Goal: Task Accomplishment & Management: Manage account settings

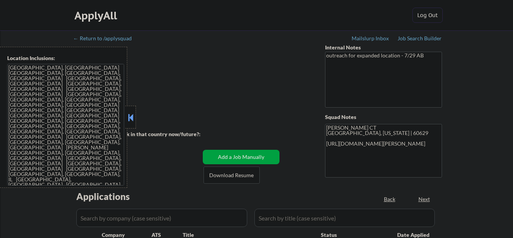
select select ""pending""
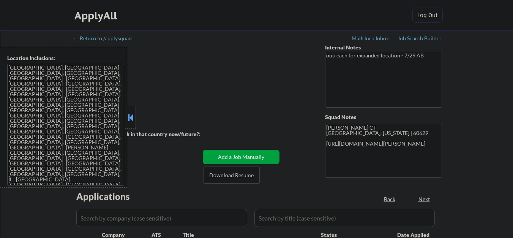
select select ""pending""
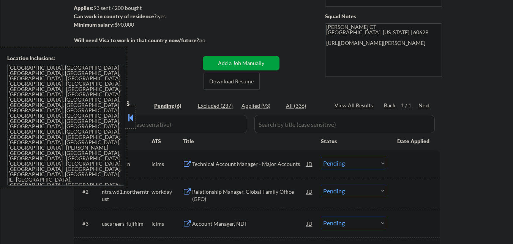
scroll to position [114, 0]
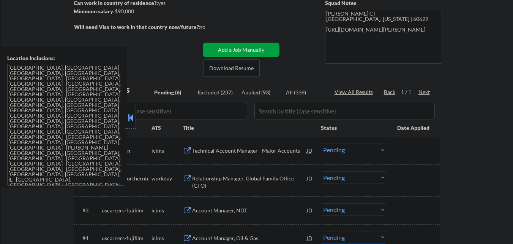
click at [131, 112] on button at bounding box center [131, 117] width 8 height 11
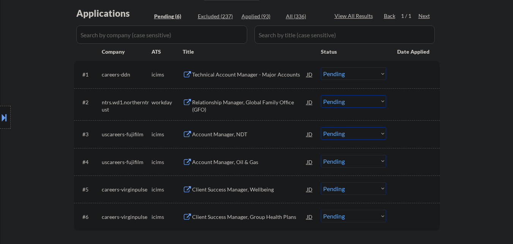
scroll to position [228, 0]
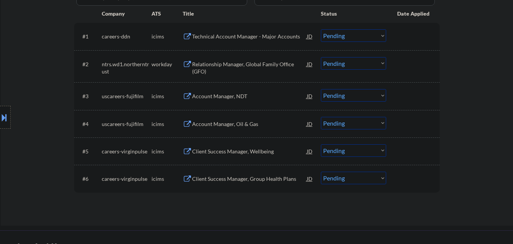
click at [0, 115] on button at bounding box center [4, 117] width 8 height 13
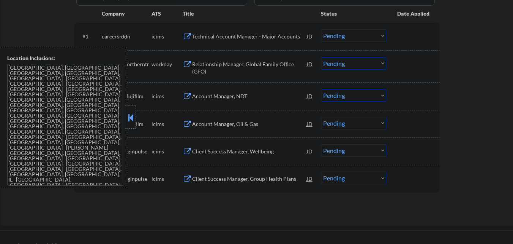
click at [130, 110] on div at bounding box center [130, 117] width 11 height 23
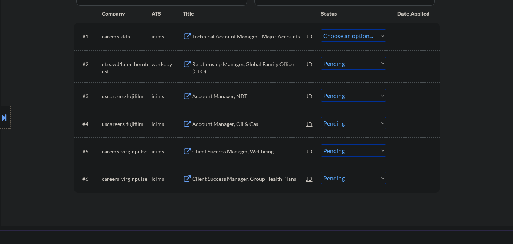
select select ""pending""
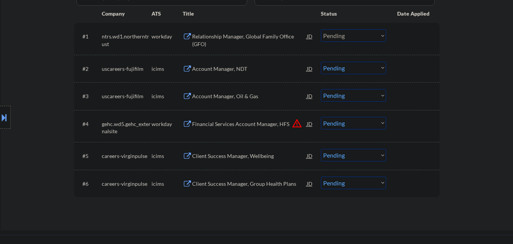
click at [244, 69] on div "Account Manager, NDT" at bounding box center [249, 69] width 115 height 8
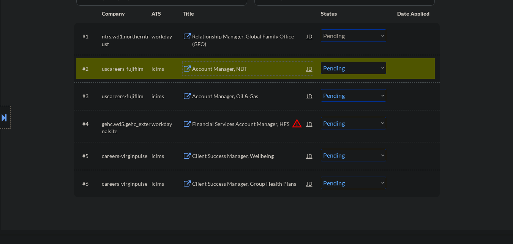
click at [298, 123] on button "warning_amber" at bounding box center [297, 123] width 11 height 11
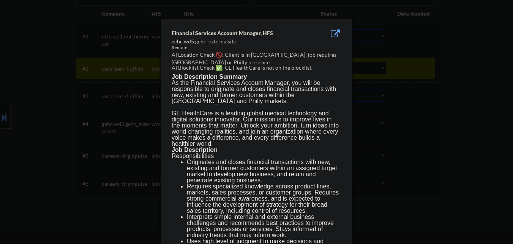
click at [59, 130] on div at bounding box center [256, 122] width 513 height 244
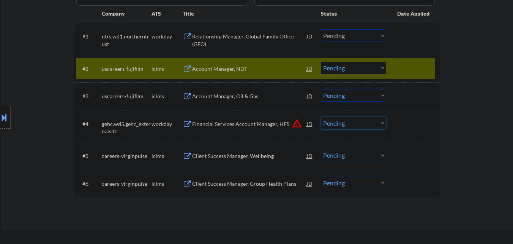
click at [385, 124] on select "Choose an option... Pending Applied Excluded (Questions) Excluded (Expired) Exc…" at bounding box center [353, 123] width 65 height 13
click at [321, 117] on select "Choose an option... Pending Applied Excluded (Questions) Excluded (Expired) Exc…" at bounding box center [353, 123] width 65 height 13
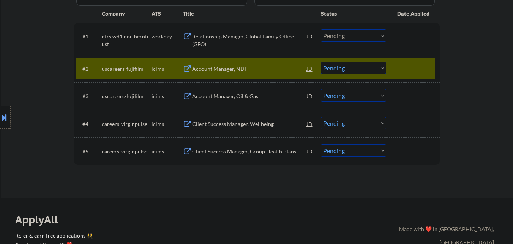
click at [415, 67] on div at bounding box center [413, 69] width 33 height 14
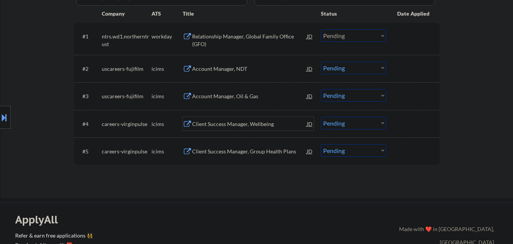
click at [251, 125] on div "Client Success Manager, Wellbeing" at bounding box center [249, 124] width 115 height 8
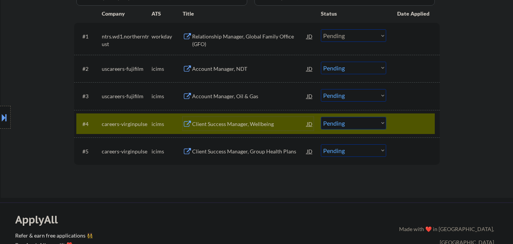
click at [357, 125] on select "Choose an option... Pending Applied Excluded (Questions) Excluded (Expired) Exc…" at bounding box center [353, 123] width 65 height 13
select select ""excluded__salary_""
click at [321, 117] on select "Choose an option... Pending Applied Excluded (Questions) Excluded (Expired) Exc…" at bounding box center [353, 123] width 65 height 13
click at [359, 70] on select "Choose an option... Pending Applied Excluded (Questions) Excluded (Expired) Exc…" at bounding box center [353, 68] width 65 height 13
click at [321, 62] on select "Choose an option... Pending Applied Excluded (Questions) Excluded (Expired) Exc…" at bounding box center [353, 68] width 65 height 13
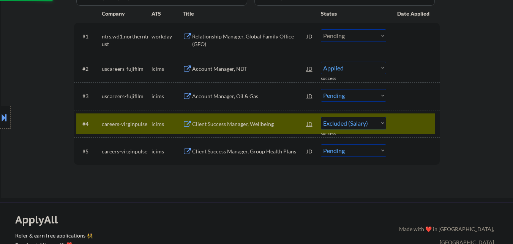
select select ""pending""
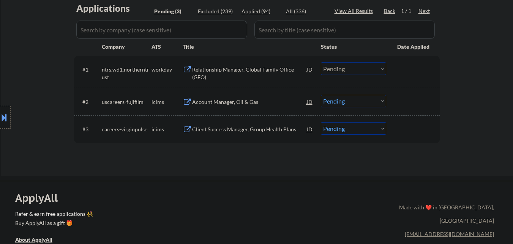
scroll to position [190, 0]
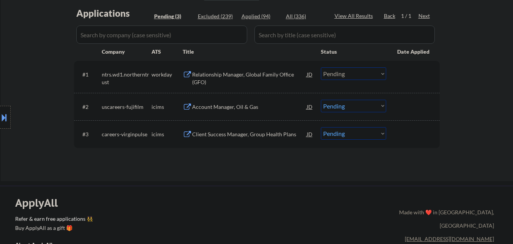
click at [251, 135] on div "Client Success Manager, Group Health Plans" at bounding box center [249, 134] width 115 height 8
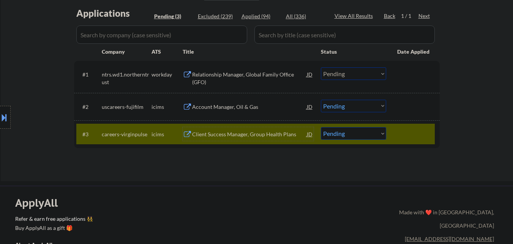
click at [370, 133] on select "Choose an option... Pending Applied Excluded (Questions) Excluded (Expired) Exc…" at bounding box center [353, 133] width 65 height 13
select select ""excluded""
click at [321, 127] on select "Choose an option... Pending Applied Excluded (Questions) Excluded (Expired) Exc…" at bounding box center [353, 133] width 65 height 13
click at [418, 133] on div at bounding box center [413, 134] width 33 height 14
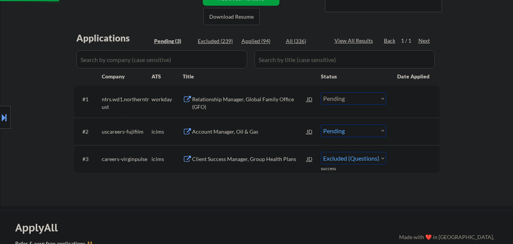
scroll to position [152, 0]
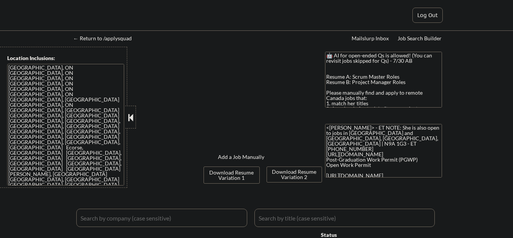
select select ""pending""
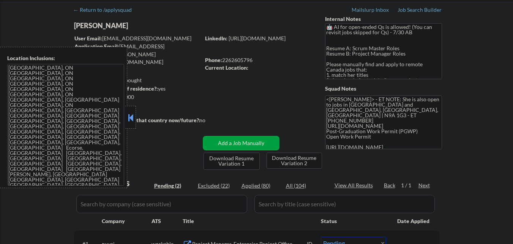
scroll to position [76, 0]
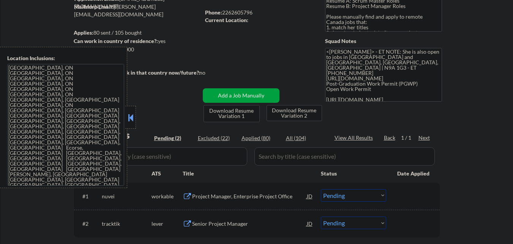
click at [132, 114] on button at bounding box center [131, 117] width 8 height 11
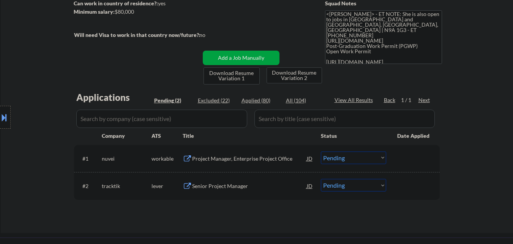
scroll to position [114, 0]
click at [235, 187] on div "Senior Project Manager" at bounding box center [249, 186] width 115 height 8
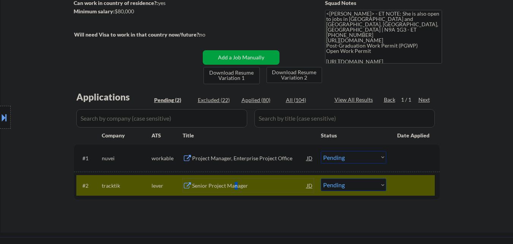
click at [367, 187] on select "Choose an option... Pending Applied Excluded (Questions) Excluded (Expired) Exc…" at bounding box center [353, 184] width 65 height 13
select select ""applied""
click at [321, 178] on select "Choose an option... Pending Applied Excluded (Questions) Excluded (Expired) Exc…" at bounding box center [353, 184] width 65 height 13
click at [410, 180] on div at bounding box center [413, 185] width 33 height 14
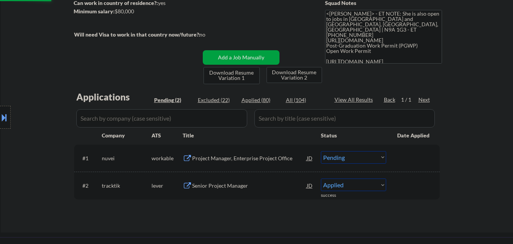
click at [266, 158] on div "Project Manager, Enterprise Project Office" at bounding box center [249, 158] width 115 height 8
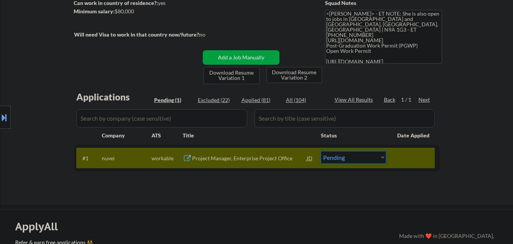
drag, startPoint x: 357, startPoint y: 158, endPoint x: 352, endPoint y: 165, distance: 8.2
click at [357, 159] on select "Choose an option... Pending Applied Excluded (Questions) Excluded (Expired) Exc…" at bounding box center [353, 157] width 65 height 13
select select ""applied""
click at [321, 151] on select "Choose an option... Pending Applied Excluded (Questions) Excluded (Expired) Exc…" at bounding box center [353, 157] width 65 height 13
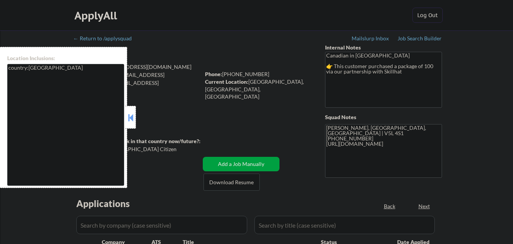
select select ""pending""
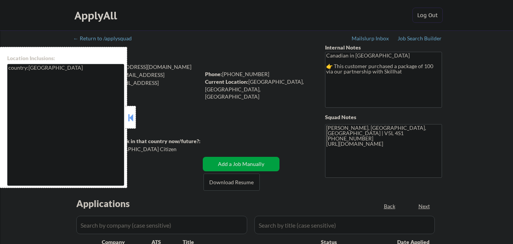
select select ""pending""
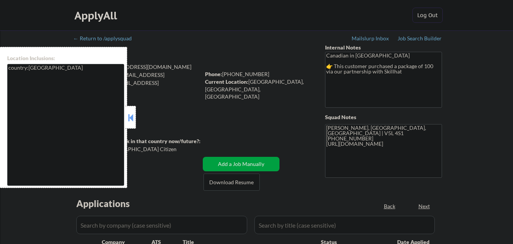
select select ""pending""
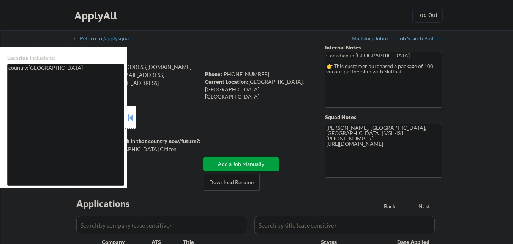
select select ""pending""
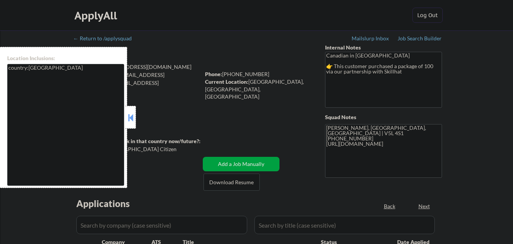
select select ""pending""
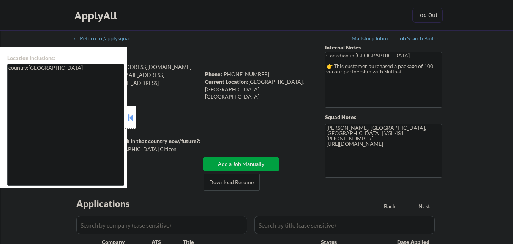
select select ""pending""
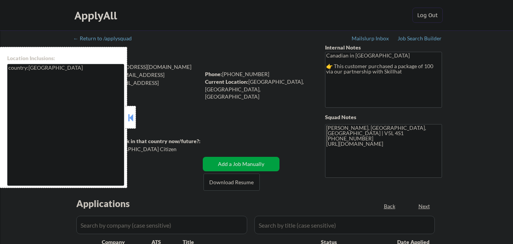
select select ""pending""
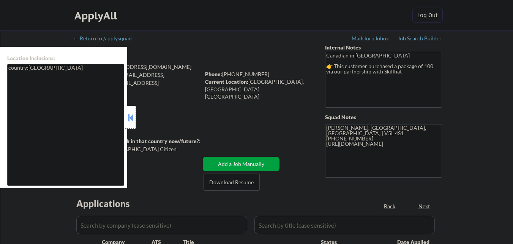
select select ""pending""
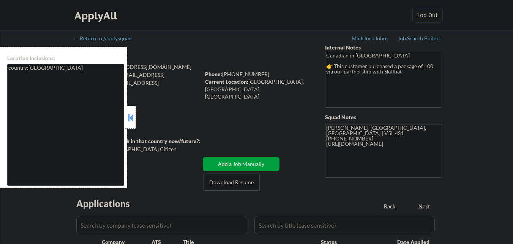
select select ""pending""
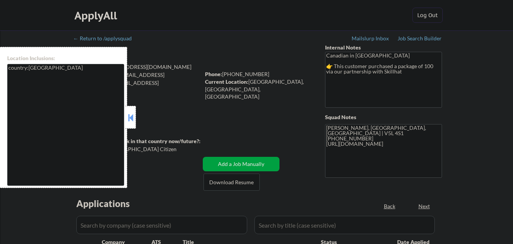
select select ""pending""
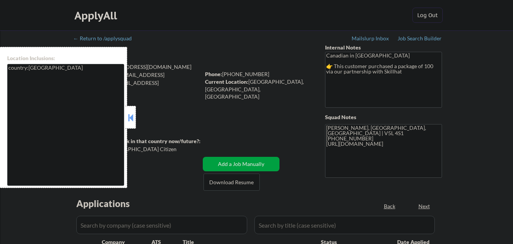
select select ""pending""
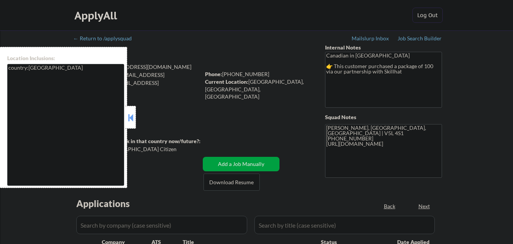
select select ""pending""
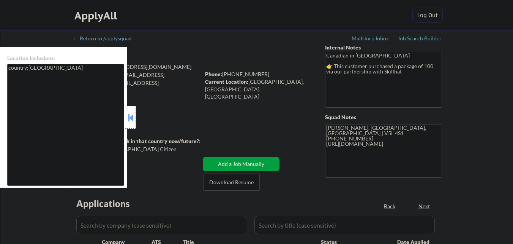
select select ""pending""
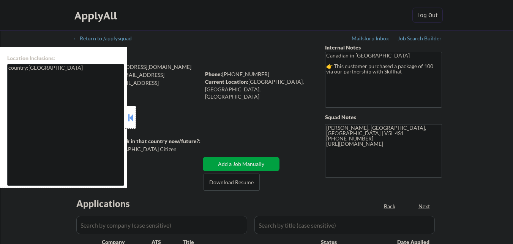
select select ""pending""
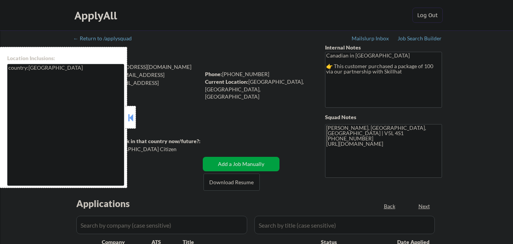
select select ""pending""
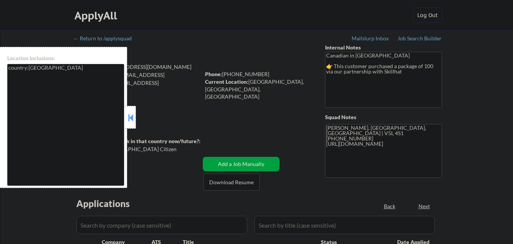
select select ""pending""
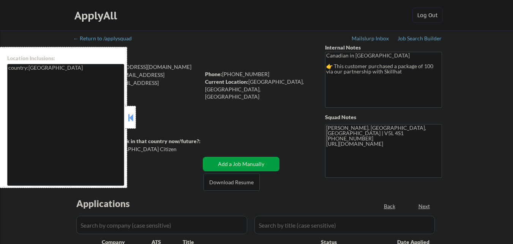
select select ""pending""
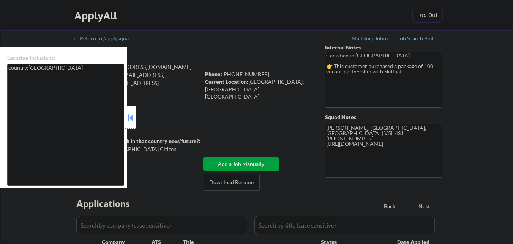
select select ""pending""
click at [134, 121] on button at bounding box center [131, 117] width 8 height 11
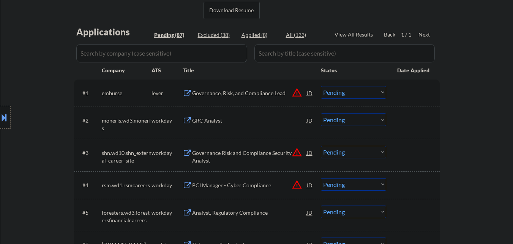
scroll to position [190, 0]
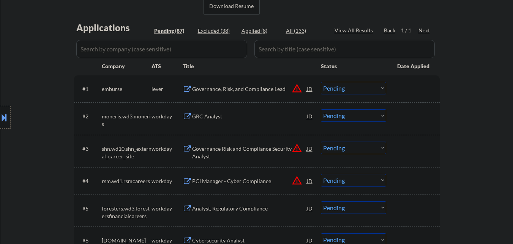
click at [271, 87] on div "Governance, Risk, and Compliance Lead" at bounding box center [249, 89] width 115 height 8
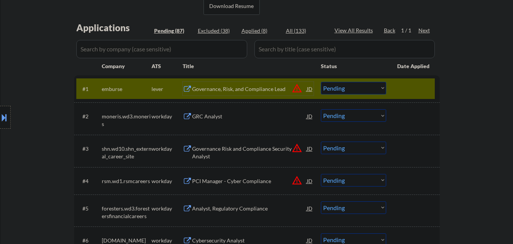
click at [234, 94] on div "Governance, Risk, and Compliance Lead" at bounding box center [249, 89] width 115 height 14
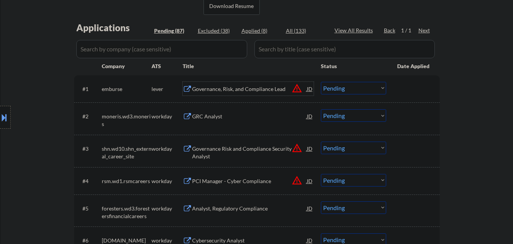
click at [234, 90] on div "Governance, Risk, and Compliance Lead" at bounding box center [249, 89] width 115 height 8
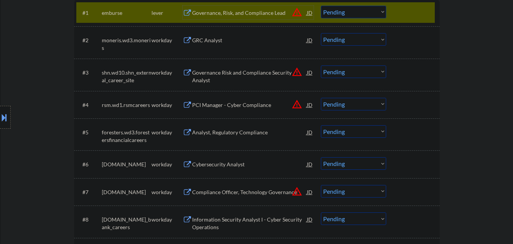
scroll to position [114, 0]
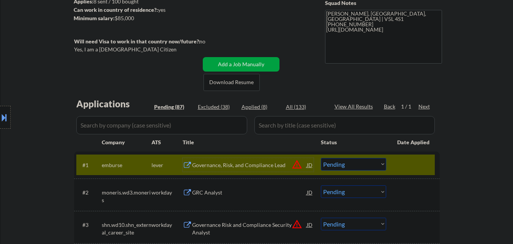
click at [0, 123] on div at bounding box center [5, 117] width 11 height 23
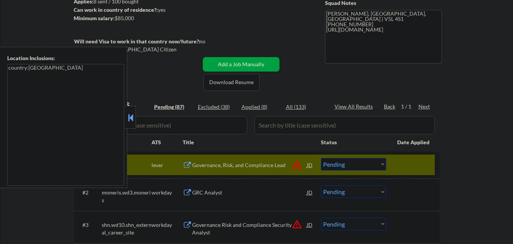
click at [131, 113] on button at bounding box center [131, 117] width 8 height 11
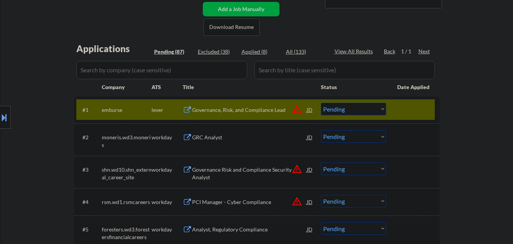
scroll to position [190, 0]
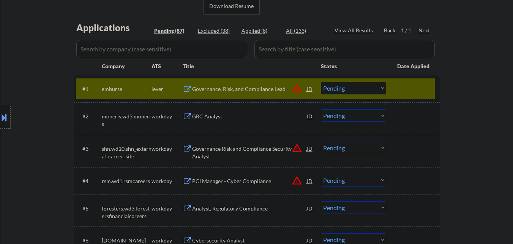
click at [374, 90] on select "Choose an option... Pending Applied Excluded (Questions) Excluded (Expired) Exc…" at bounding box center [353, 88] width 65 height 13
click at [321, 82] on select "Choose an option... Pending Applied Excluded (Questions) Excluded (Expired) Exc…" at bounding box center [353, 88] width 65 height 13
click at [414, 88] on div at bounding box center [413, 89] width 33 height 14
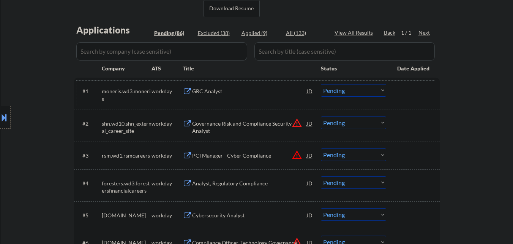
scroll to position [152, 0]
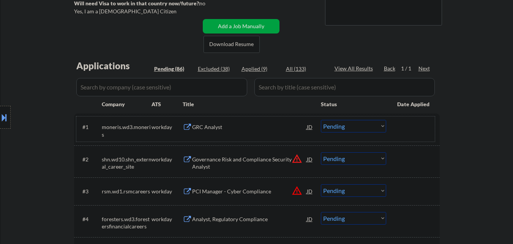
click at [237, 128] on div "GRC Analyst" at bounding box center [249, 127] width 115 height 8
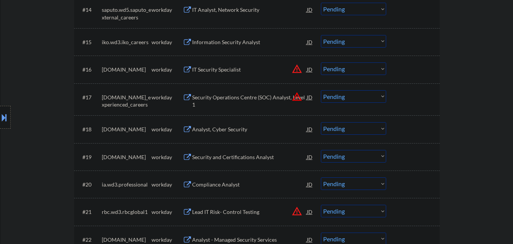
scroll to position [836, 0]
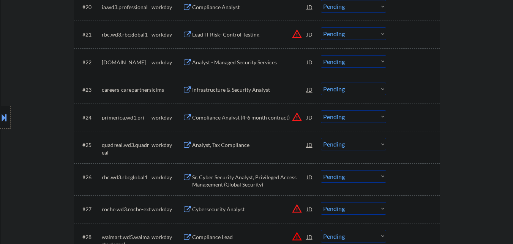
click at [235, 140] on div "Analyst, Tax Compliance" at bounding box center [249, 145] width 115 height 14
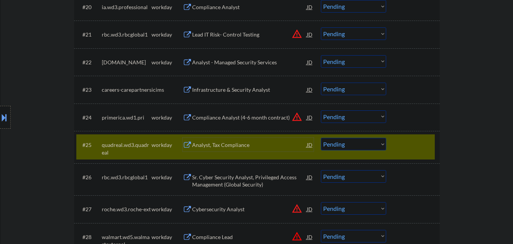
click at [424, 146] on div at bounding box center [413, 145] width 33 height 14
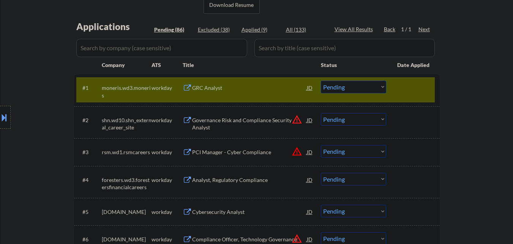
scroll to position [190, 0]
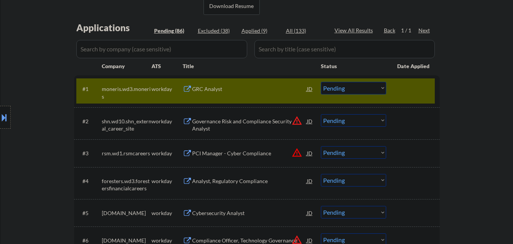
click at [225, 89] on div "GRC Analyst" at bounding box center [249, 89] width 115 height 8
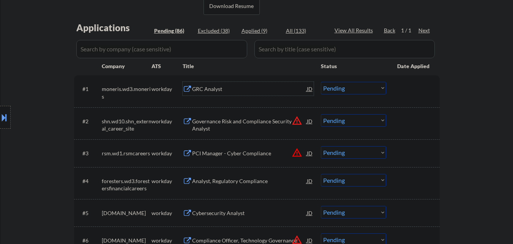
click at [374, 90] on select "Choose an option... Pending Applied Excluded (Questions) Excluded (Expired) Exc…" at bounding box center [353, 88] width 65 height 13
click at [321, 82] on select "Choose an option... Pending Applied Excluded (Questions) Excluded (Expired) Exc…" at bounding box center [353, 88] width 65 height 13
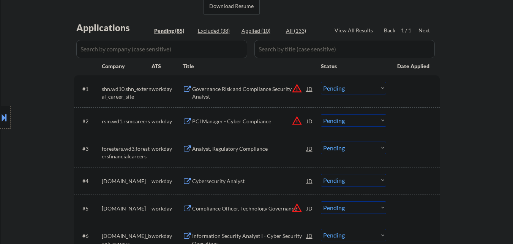
click at [228, 91] on div "Governance Risk and Compliance Security Analyst" at bounding box center [249, 92] width 115 height 15
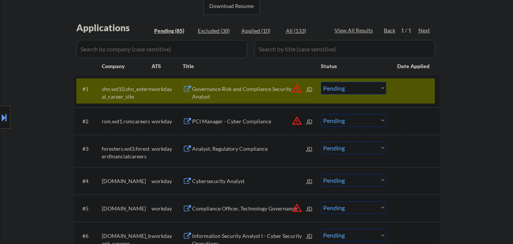
click at [243, 87] on div "Governance Risk and Compliance Security Analyst" at bounding box center [249, 92] width 115 height 15
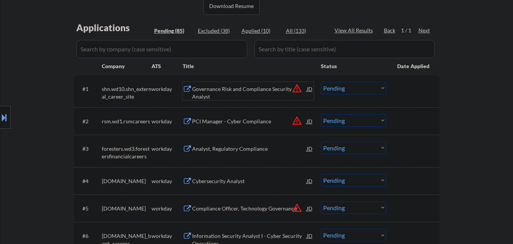
click at [359, 90] on select "Choose an option... Pending Applied Excluded (Questions) Excluded (Expired) Exc…" at bounding box center [353, 88] width 65 height 13
click at [321, 82] on select "Choose an option... Pending Applied Excluded (Questions) Excluded (Expired) Exc…" at bounding box center [353, 88] width 65 height 13
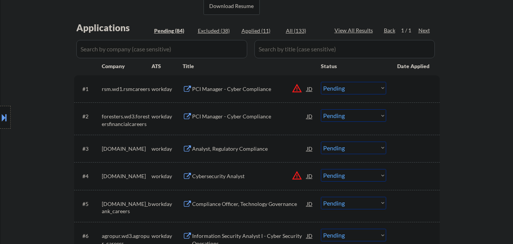
click at [250, 89] on div "PCI Manager - Cyber Compliance" at bounding box center [249, 89] width 115 height 8
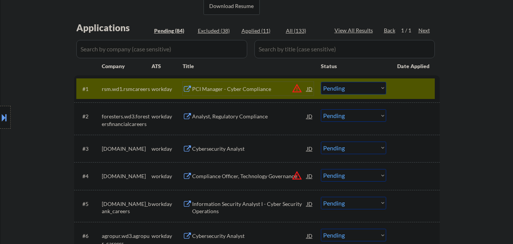
click at [370, 88] on select "Choose an option... Pending Applied Excluded (Questions) Excluded (Expired) Exc…" at bounding box center [353, 88] width 65 height 13
click at [321, 82] on select "Choose an option... Pending Applied Excluded (Questions) Excluded (Expired) Exc…" at bounding box center [353, 88] width 65 height 13
click at [404, 89] on div at bounding box center [413, 89] width 33 height 14
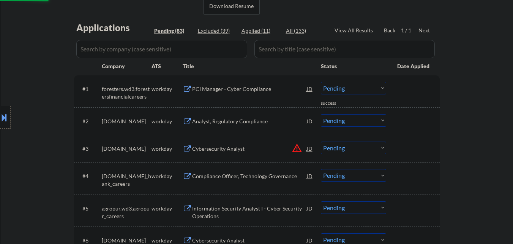
click at [252, 88] on div "PCI Manager - Cyber Compliance" at bounding box center [249, 89] width 115 height 8
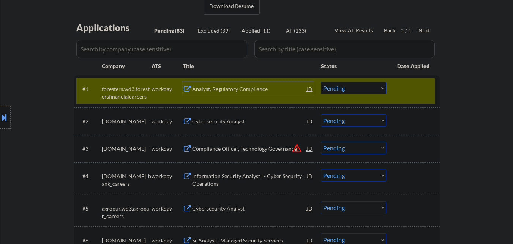
click at [358, 89] on select "Choose an option... Pending Applied Excluded (Questions) Excluded (Expired) Exc…" at bounding box center [353, 88] width 65 height 13
click at [321, 82] on select "Choose an option... Pending Applied Excluded (Questions) Excluded (Expired) Exc…" at bounding box center [353, 88] width 65 height 13
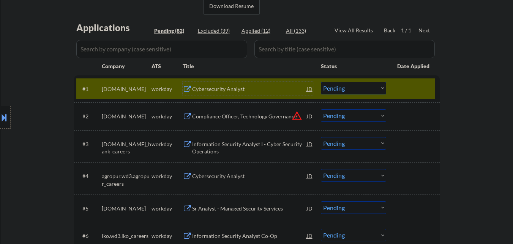
click at [252, 89] on div "Cybersecurity Analyst" at bounding box center [249, 89] width 115 height 8
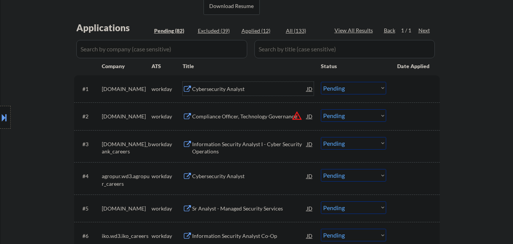
click at [345, 83] on select "Choose an option... Pending Applied Excluded (Questions) Excluded (Expired) Exc…" at bounding box center [353, 88] width 65 height 13
click at [321, 82] on select "Choose an option... Pending Applied Excluded (Questions) Excluded (Expired) Exc…" at bounding box center [353, 88] width 65 height 13
select select ""pending""
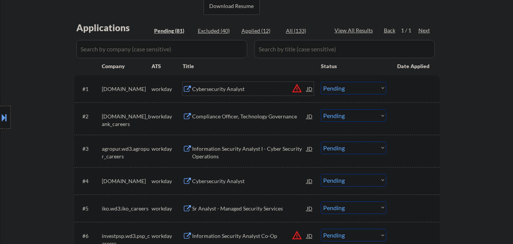
click at [251, 89] on div "Cybersecurity Analyst" at bounding box center [249, 89] width 115 height 8
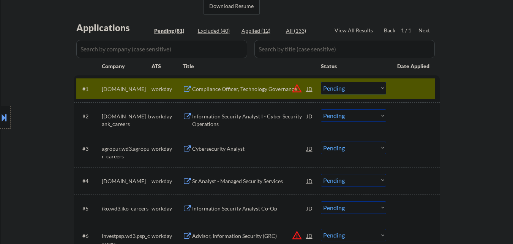
select select ""pending""
click at [218, 89] on div "Compliance Officer, Technology Governance" at bounding box center [249, 89] width 115 height 8
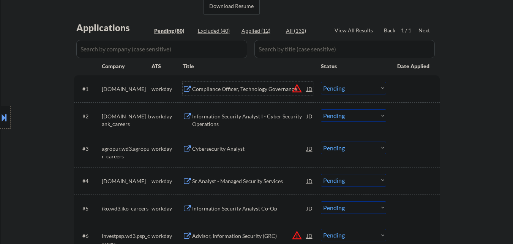
click at [354, 89] on select "Choose an option... Pending Applied Excluded (Questions) Excluded (Expired) Exc…" at bounding box center [353, 88] width 65 height 13
click at [321, 82] on select "Choose an option... Pending Applied Excluded (Questions) Excluded (Expired) Exc…" at bounding box center [353, 88] width 65 height 13
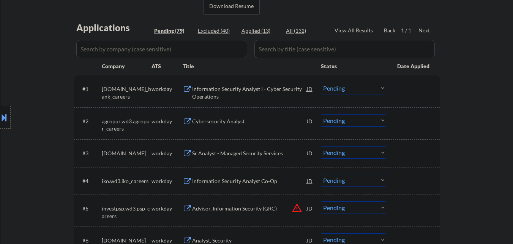
click at [234, 89] on div "Information Security Analyst I - Cyber Security Operations" at bounding box center [249, 92] width 115 height 15
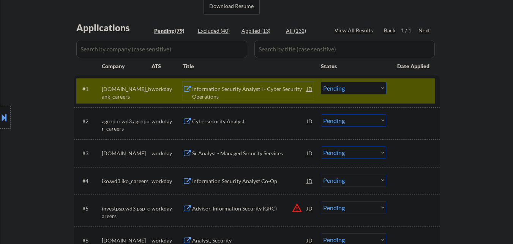
click at [383, 88] on select "Choose an option... Pending Applied Excluded (Questions) Excluded (Expired) Exc…" at bounding box center [353, 88] width 65 height 13
click at [321, 82] on select "Choose an option... Pending Applied Excluded (Questions) Excluded (Expired) Exc…" at bounding box center [353, 88] width 65 height 13
click at [413, 95] on div "#1 td.wd3.td_bank_careers workday Information Security Analyst I - Cyber Securi…" at bounding box center [255, 90] width 359 height 25
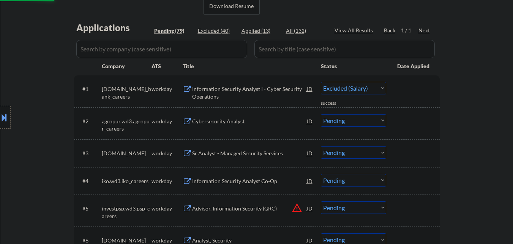
select select ""pending""
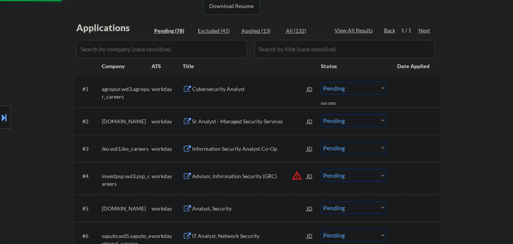
click at [236, 90] on div "Cybersecurity Analyst" at bounding box center [249, 89] width 115 height 8
